Goal: Information Seeking & Learning: Learn about a topic

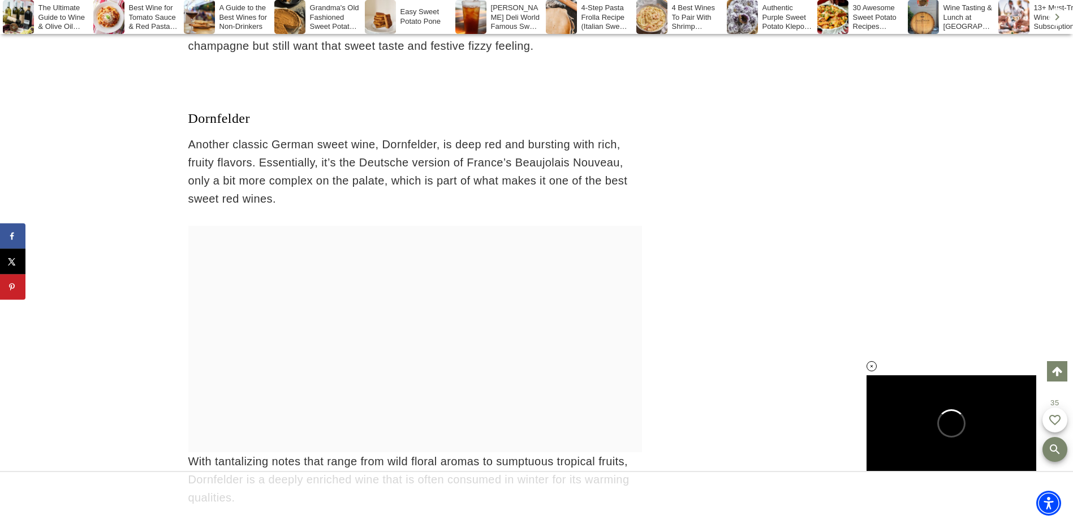
scroll to position [4962, 0]
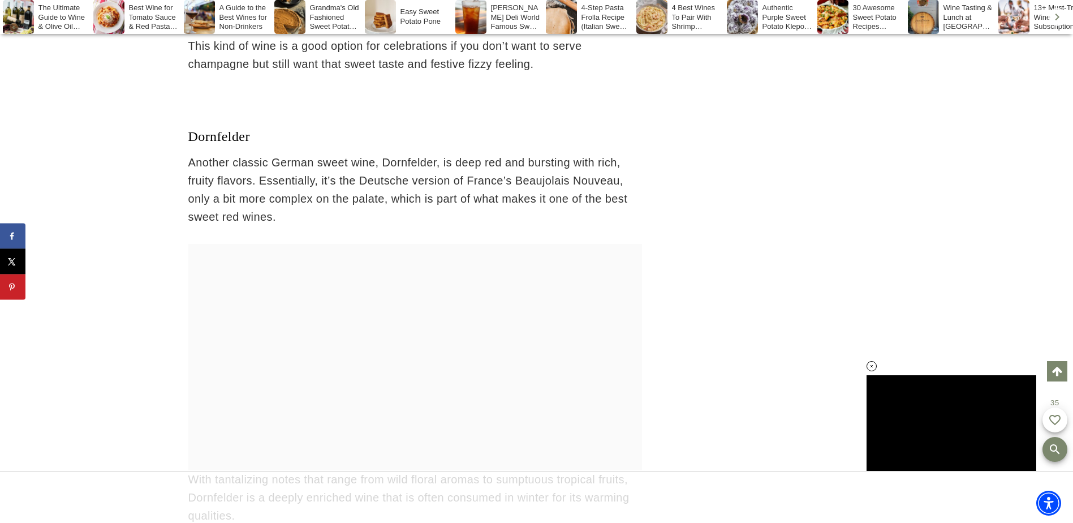
drag, startPoint x: 260, startPoint y: 135, endPoint x: 169, endPoint y: 129, distance: 91.8
copy span "Dornfelder"
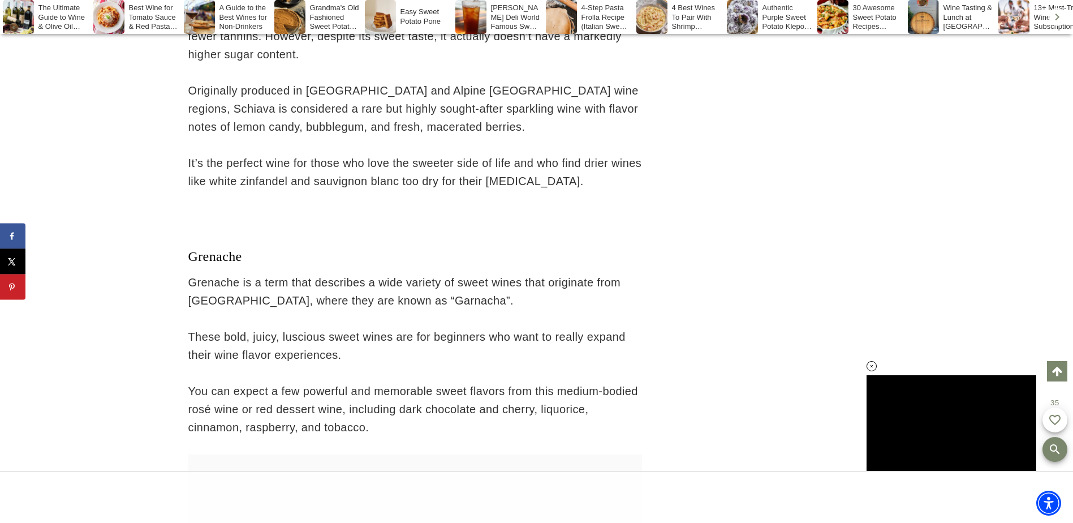
scroll to position [7111, 0]
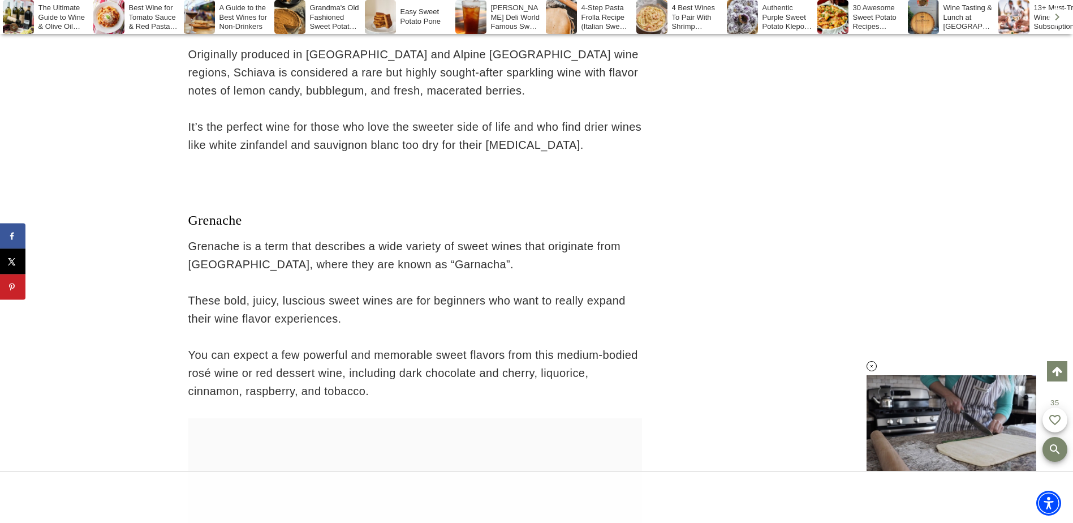
drag, startPoint x: 258, startPoint y: 198, endPoint x: 180, endPoint y: 190, distance: 77.9
copy span "Grenache"
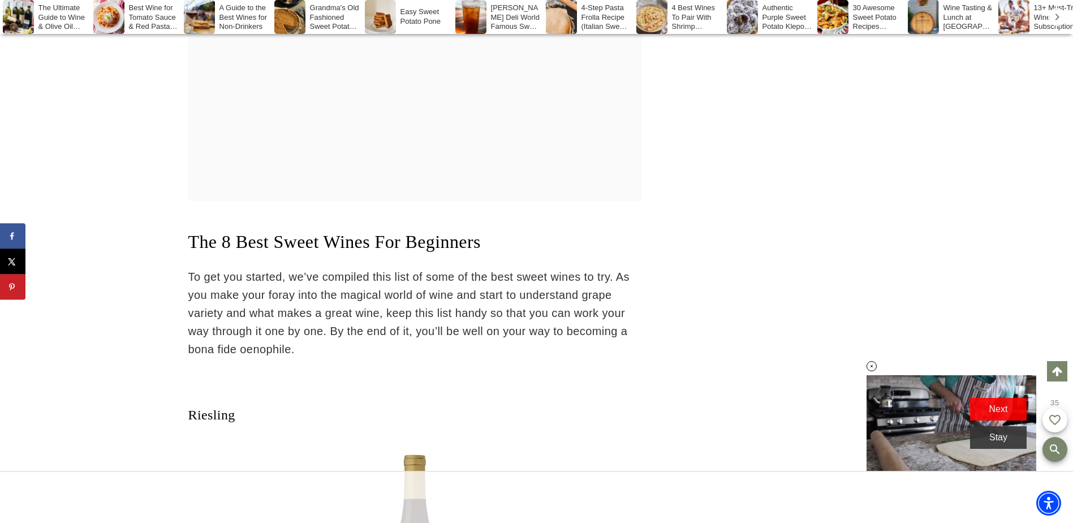
scroll to position [3457, 0]
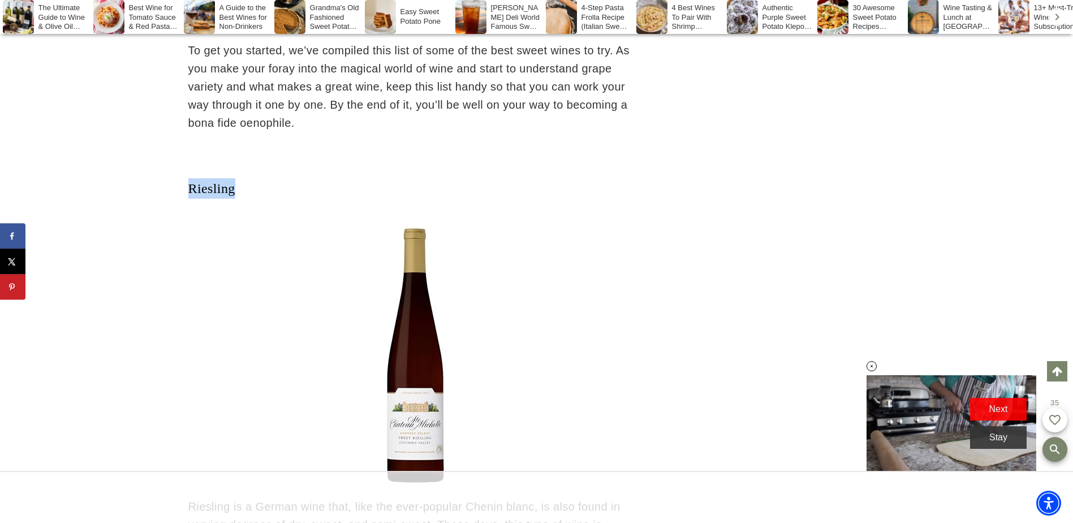
drag, startPoint x: 240, startPoint y: 194, endPoint x: 191, endPoint y: 191, distance: 49.3
click at [191, 191] on h3 "Riesling" at bounding box center [415, 188] width 454 height 20
copy span "Riesling"
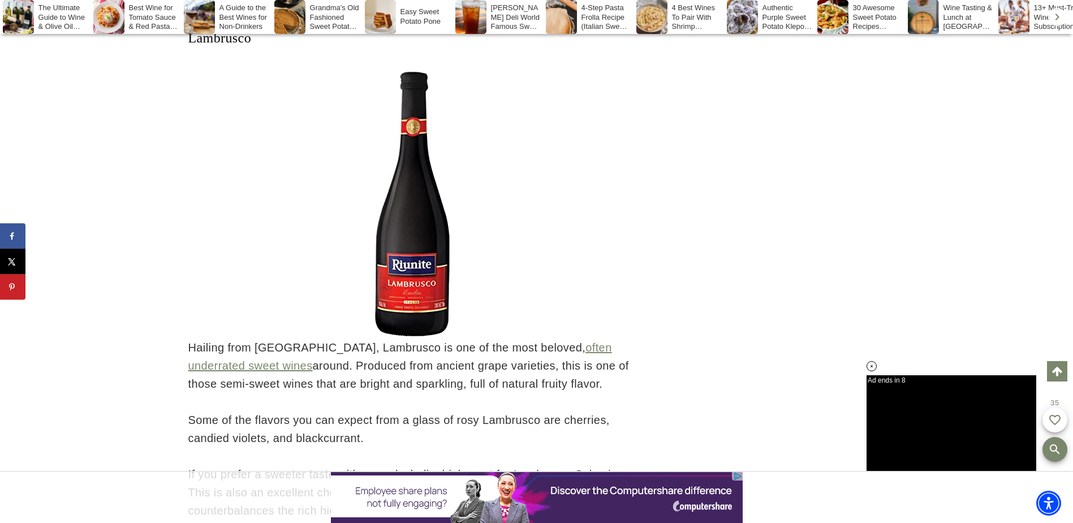
scroll to position [5663, 0]
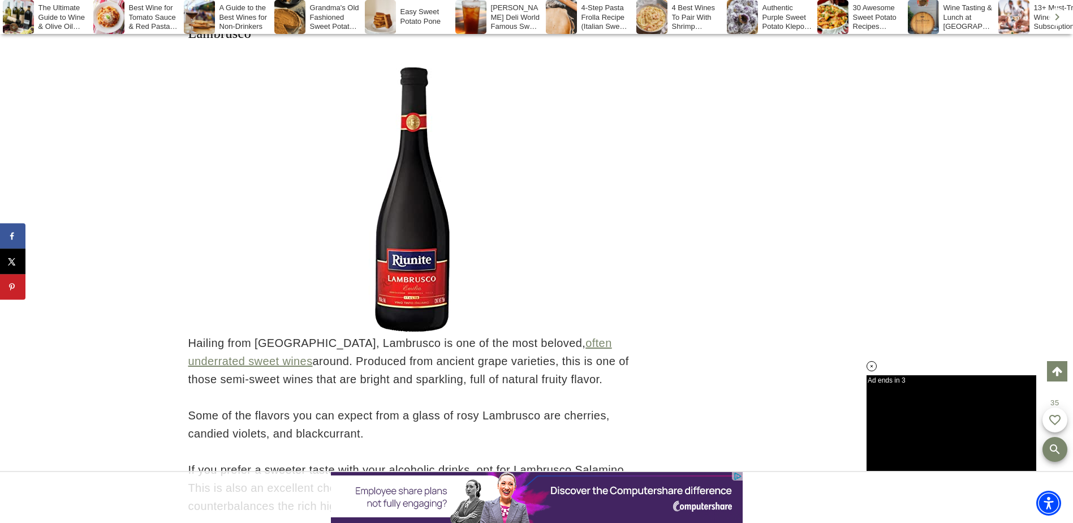
drag, startPoint x: 546, startPoint y: 383, endPoint x: 270, endPoint y: 380, distance: 275.4
click at [270, 380] on p "Hailing from [GEOGRAPHIC_DATA], Lambrusco is one of the most beloved, often und…" at bounding box center [415, 361] width 454 height 54
drag, startPoint x: 270, startPoint y: 380, endPoint x: 362, endPoint y: 387, distance: 91.9
click at [362, 387] on div "This post may contain affiliate links. Please see my disclosure policy. As an A…" at bounding box center [415, 221] width 454 height 9776
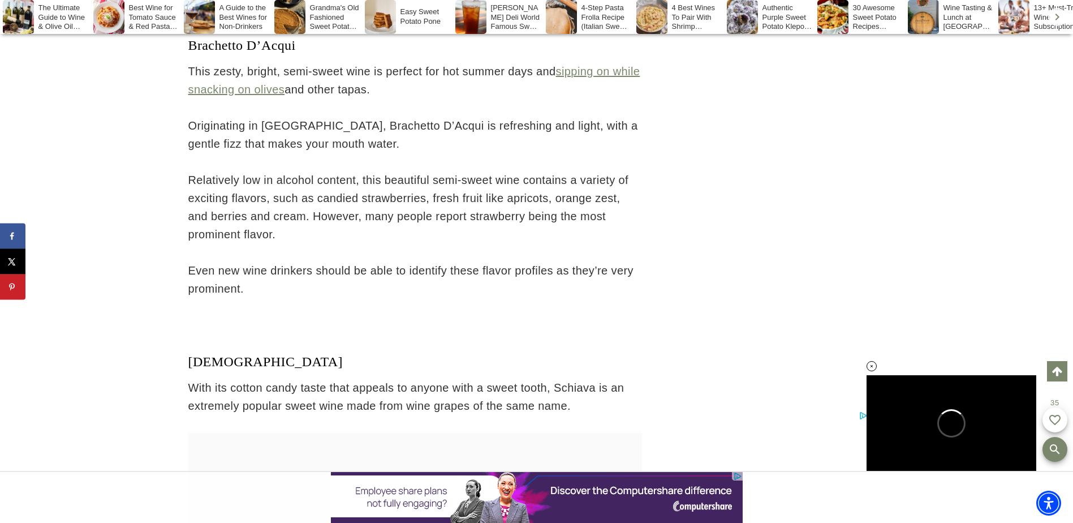
scroll to position [6341, 0]
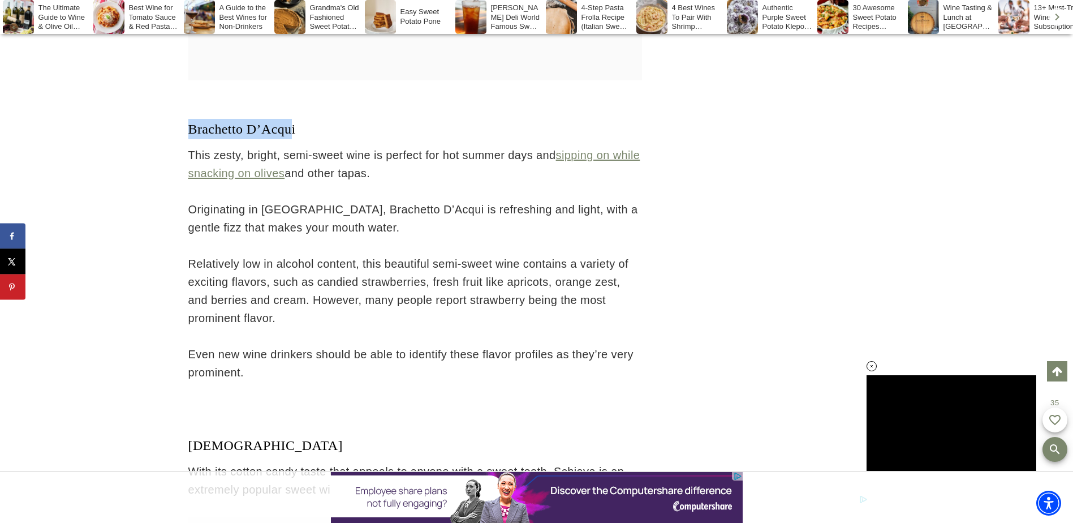
drag, startPoint x: 299, startPoint y: 127, endPoint x: 170, endPoint y: 132, distance: 129.0
drag, startPoint x: 170, startPoint y: 132, endPoint x: 501, endPoint y: 201, distance: 338.1
click at [501, 201] on p "Originating in [GEOGRAPHIC_DATA], Brachetto D’Acqui is refreshing and light, wi…" at bounding box center [415, 218] width 454 height 36
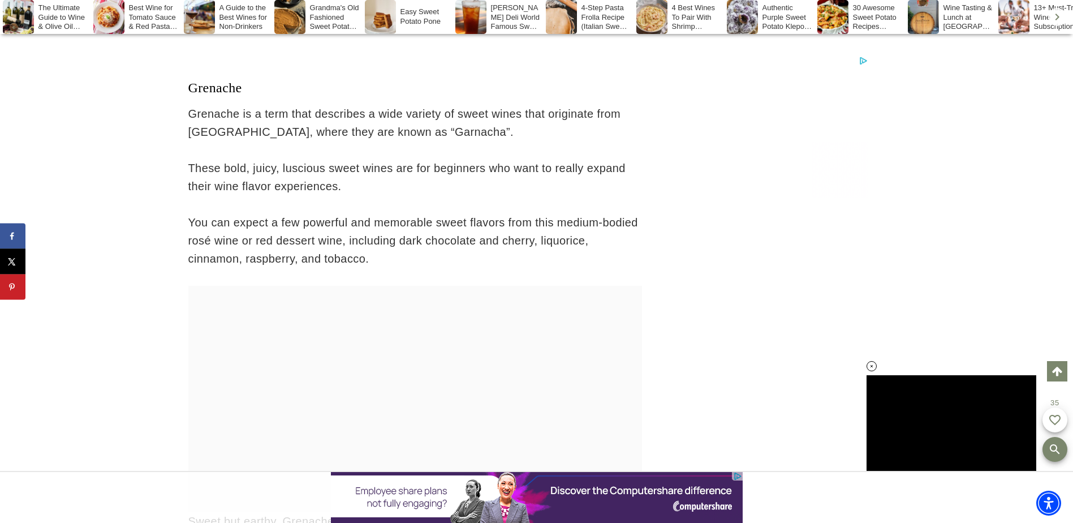
scroll to position [7246, 0]
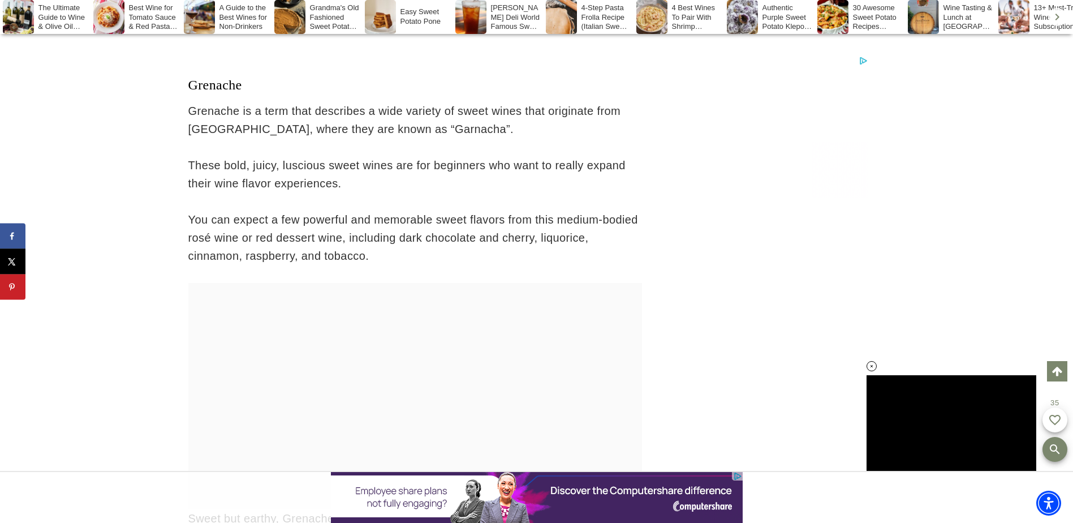
drag, startPoint x: 249, startPoint y: 84, endPoint x: 122, endPoint y: 72, distance: 127.8
copy span "Grenache"
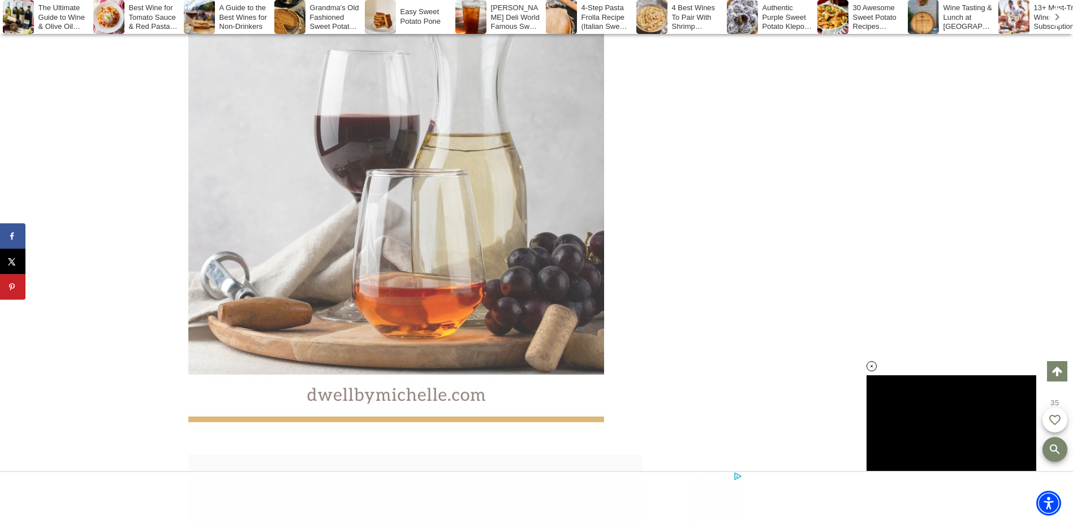
scroll to position [9622, 0]
